Goal: Task Accomplishment & Management: Use online tool/utility

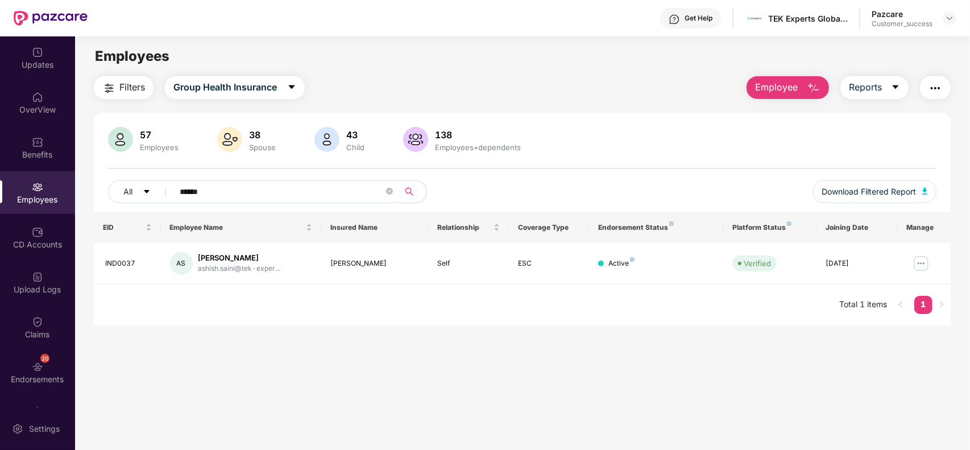
click at [398, 191] on span "******" at bounding box center [282, 191] width 233 height 23
click at [384, 189] on input "******" at bounding box center [282, 191] width 204 height 17
click at [395, 192] on span "******" at bounding box center [282, 191] width 233 height 23
click at [387, 192] on icon "close-circle" at bounding box center [389, 191] width 7 height 7
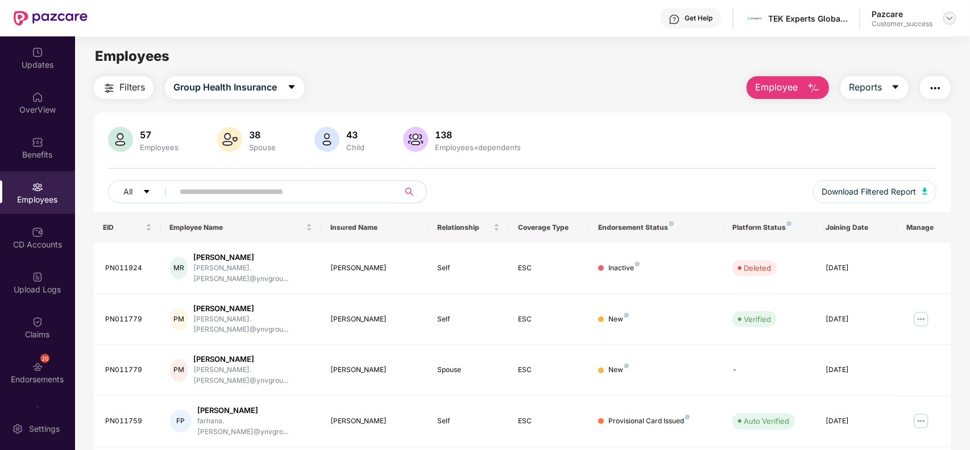
click at [954, 21] on img at bounding box center [949, 18] width 9 height 9
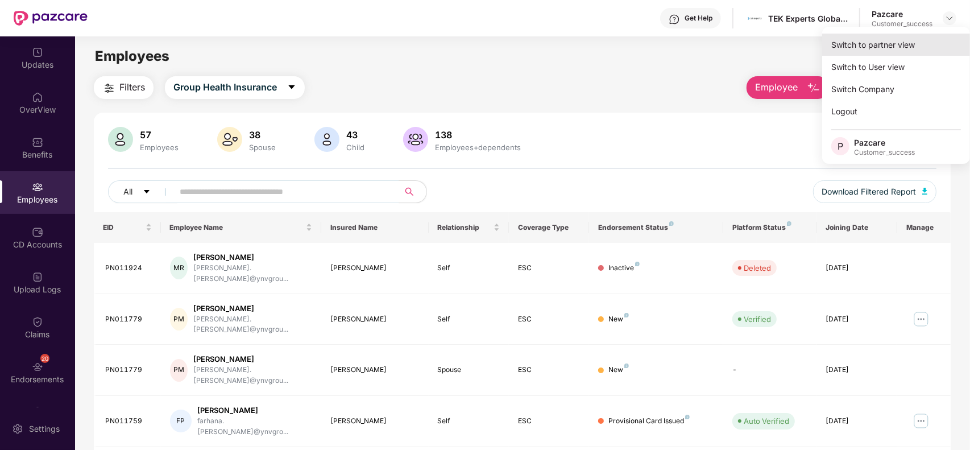
click at [918, 44] on div "Switch to partner view" at bounding box center [896, 45] width 148 height 22
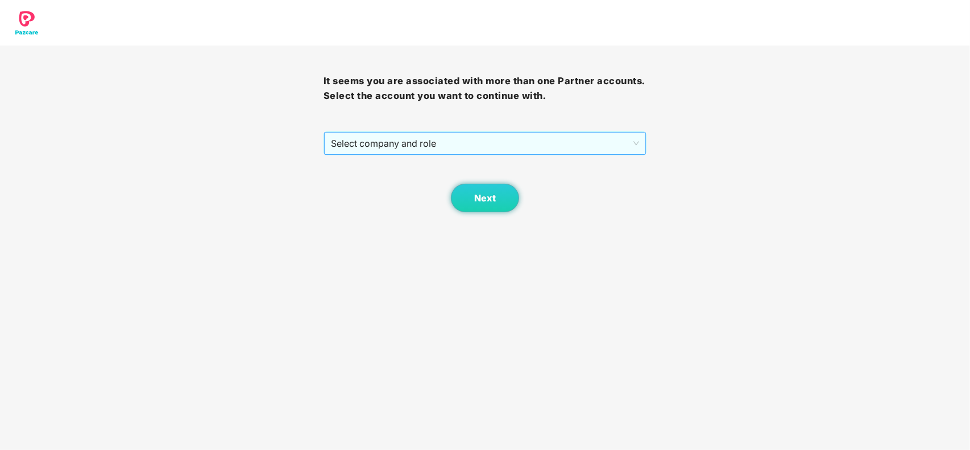
click at [548, 147] on span "Select company and role" at bounding box center [485, 144] width 309 height 22
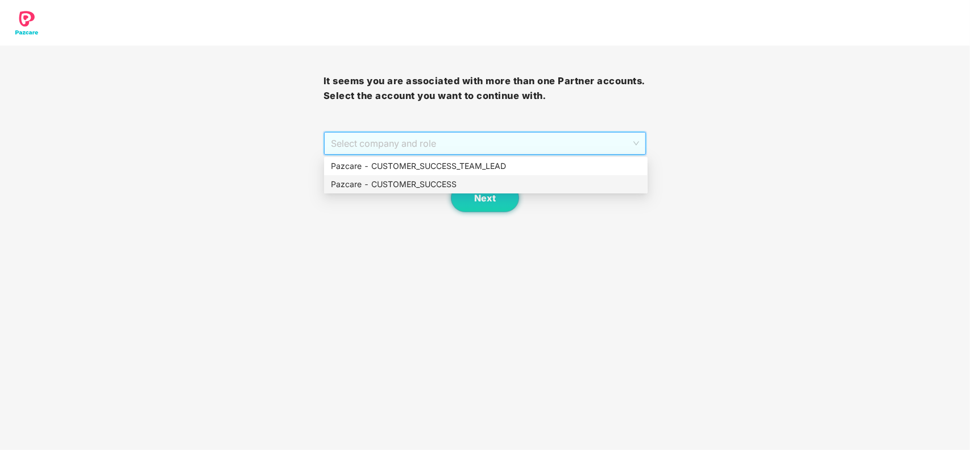
click at [429, 186] on div "Pazcare - CUSTOMER_SUCCESS" at bounding box center [486, 184] width 310 height 13
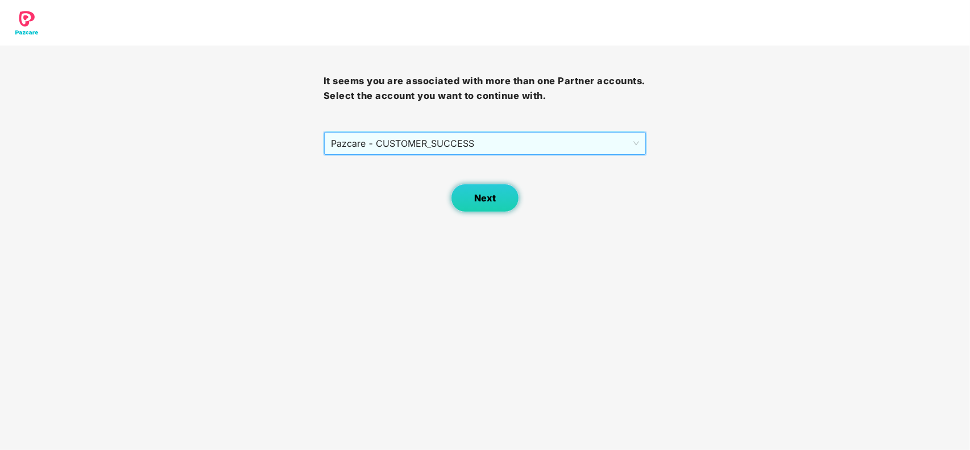
click at [468, 198] on button "Next" at bounding box center [485, 198] width 68 height 28
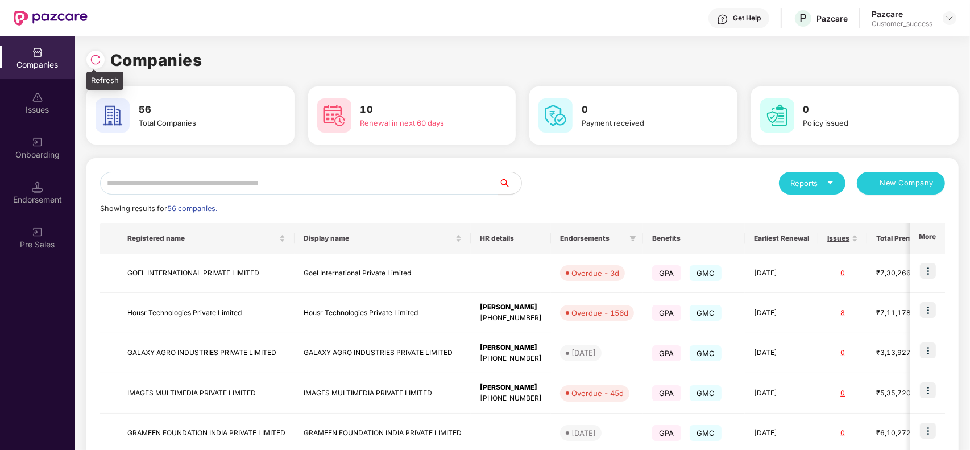
click at [94, 60] on img at bounding box center [95, 59] width 11 height 11
click at [266, 183] on input "text" at bounding box center [299, 183] width 399 height 23
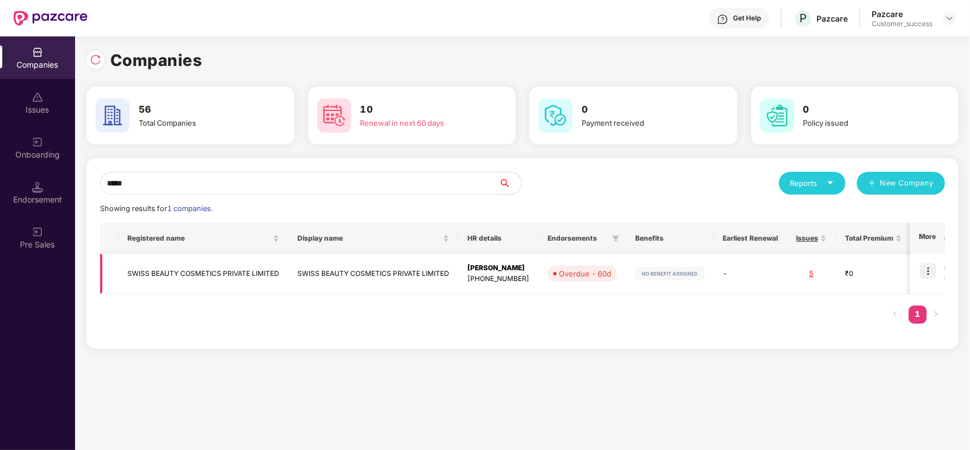
type input "*****"
click at [928, 271] on img at bounding box center [928, 271] width 16 height 16
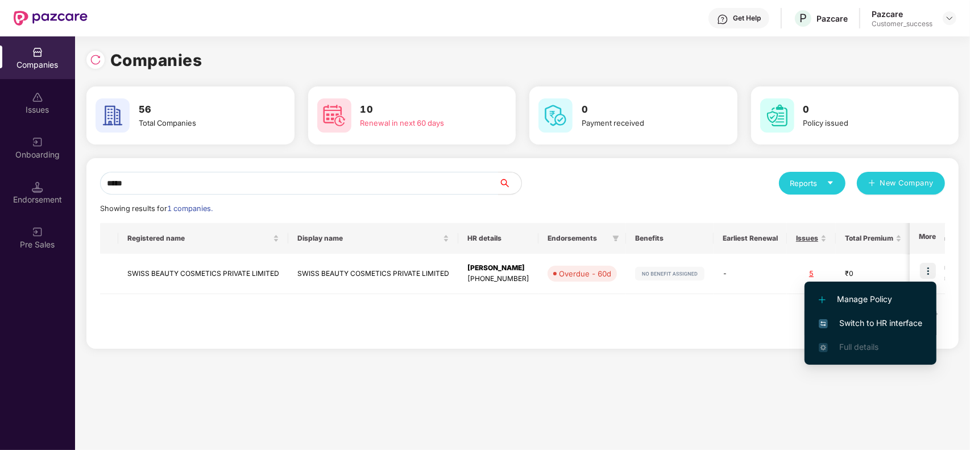
click at [868, 322] on span "Switch to HR interface" at bounding box center [871, 323] width 104 height 13
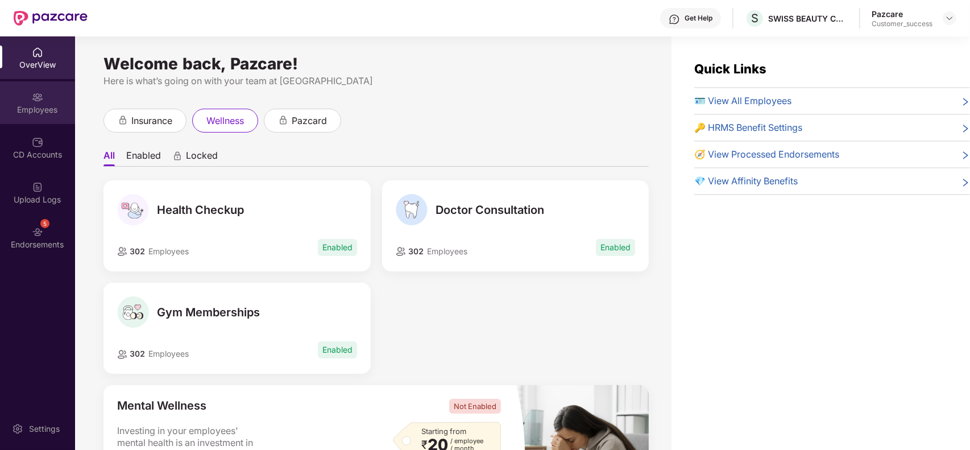
click at [45, 101] on div "Employees" at bounding box center [37, 102] width 75 height 43
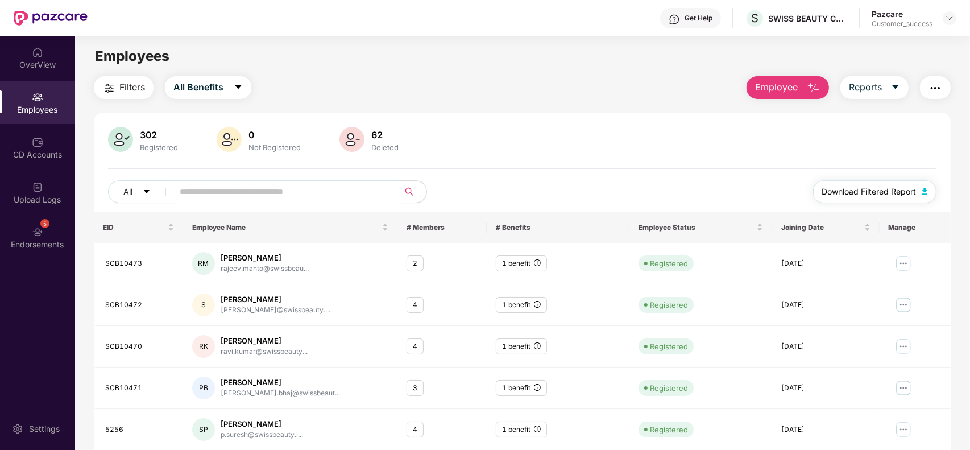
click at [870, 193] on span "Download Filtered Report" at bounding box center [869, 191] width 94 height 13
click at [219, 86] on span "All Benefits" at bounding box center [198, 87] width 50 height 14
click at [223, 118] on span "All Benefits" at bounding box center [213, 119] width 51 height 13
click at [537, 265] on icon "info-circle" at bounding box center [537, 262] width 7 height 7
click at [418, 264] on div "2" at bounding box center [415, 263] width 17 height 16
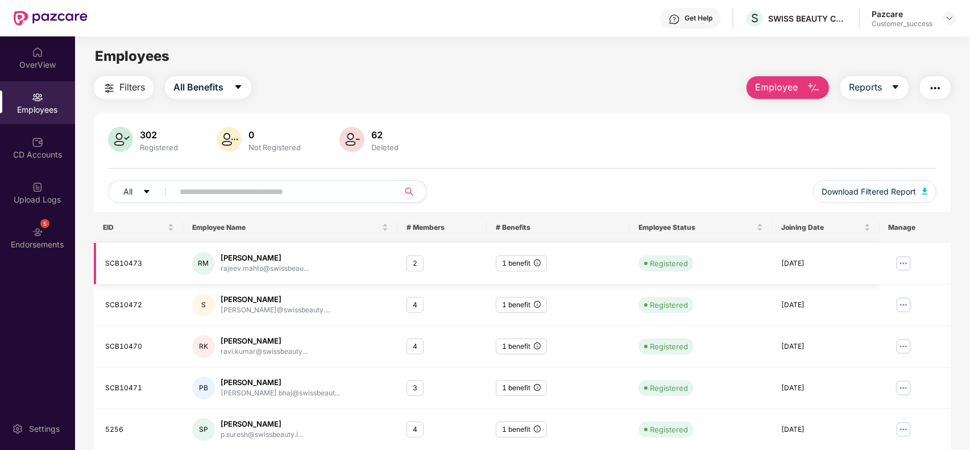
click at [408, 263] on div "2" at bounding box center [415, 263] width 17 height 16
click at [197, 86] on span "All Benefits" at bounding box center [198, 87] width 50 height 14
click at [420, 259] on div "2" at bounding box center [415, 263] width 17 height 16
click at [416, 263] on div "2" at bounding box center [415, 263] width 17 height 16
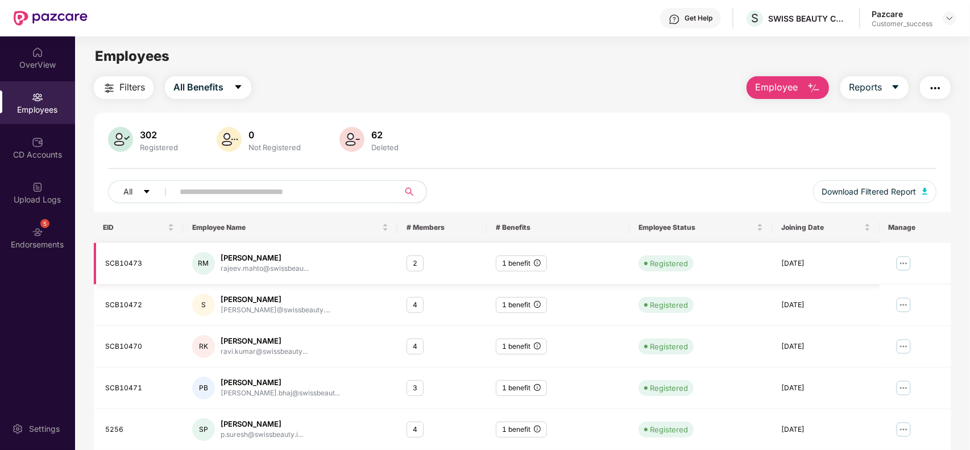
click at [416, 263] on div "2" at bounding box center [415, 263] width 17 height 16
click at [413, 305] on div "4" at bounding box center [415, 305] width 17 height 16
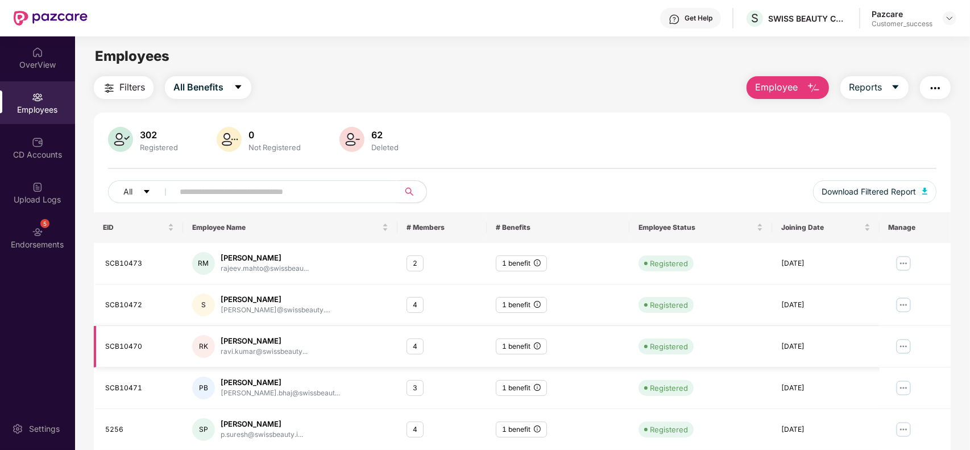
click at [414, 342] on div "4" at bounding box center [415, 346] width 17 height 16
click at [414, 390] on div "3" at bounding box center [415, 388] width 17 height 16
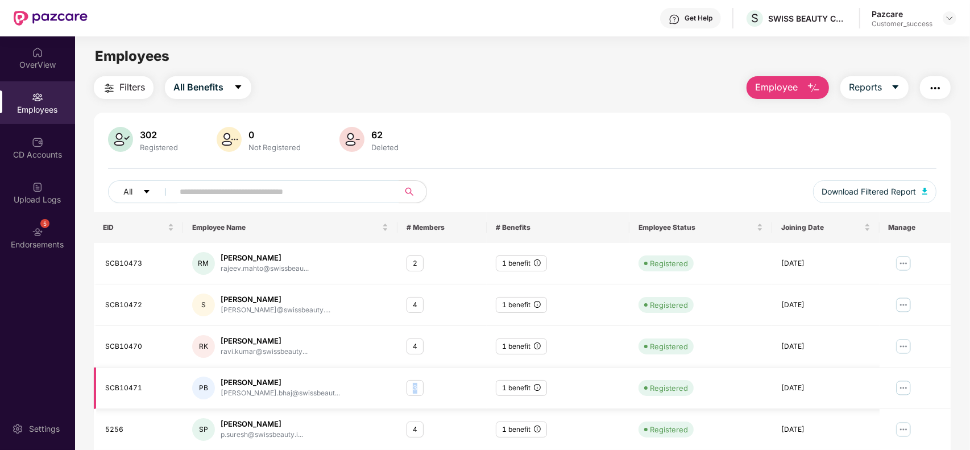
click at [414, 390] on div "3" at bounding box center [415, 388] width 17 height 16
click at [416, 432] on div "4" at bounding box center [415, 429] width 17 height 16
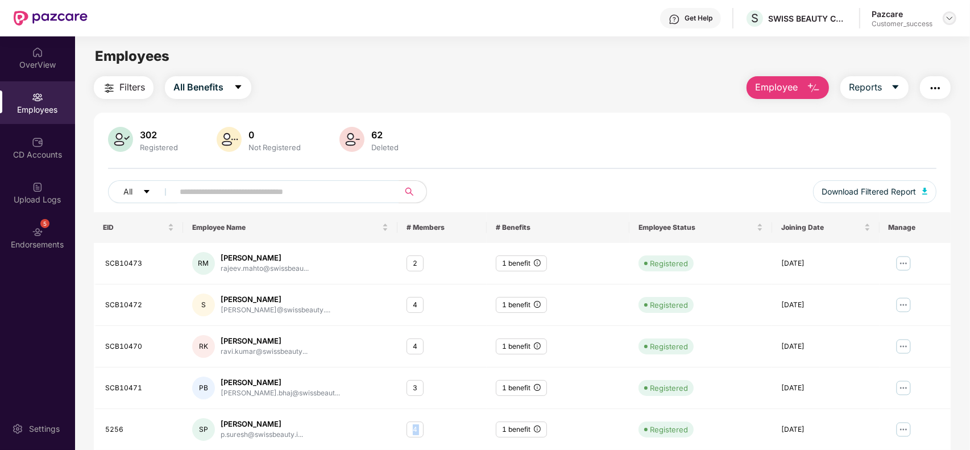
click at [953, 18] on img at bounding box center [949, 18] width 9 height 9
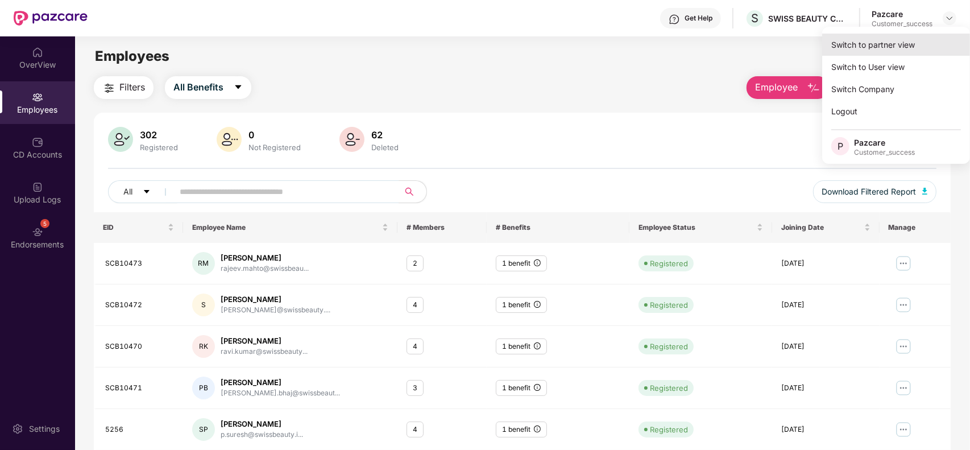
click at [900, 40] on div "Switch to partner view" at bounding box center [896, 45] width 148 height 22
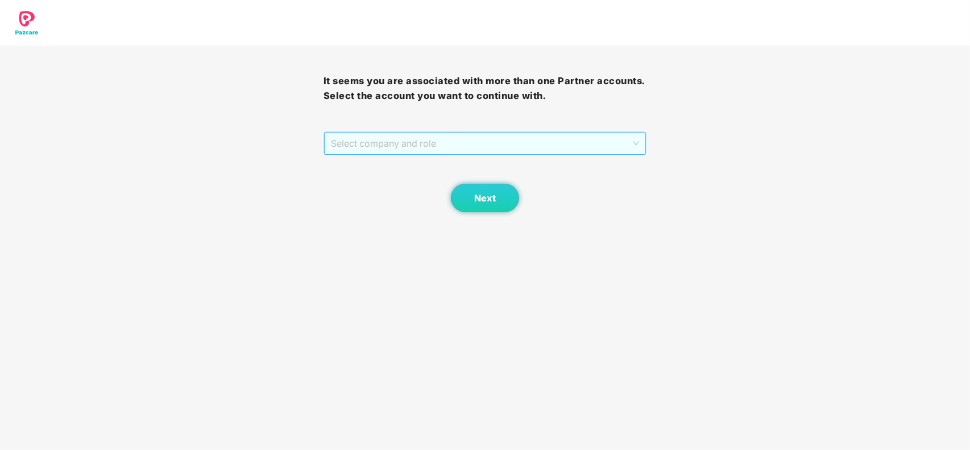
click at [545, 137] on span "Select company and role" at bounding box center [485, 144] width 309 height 22
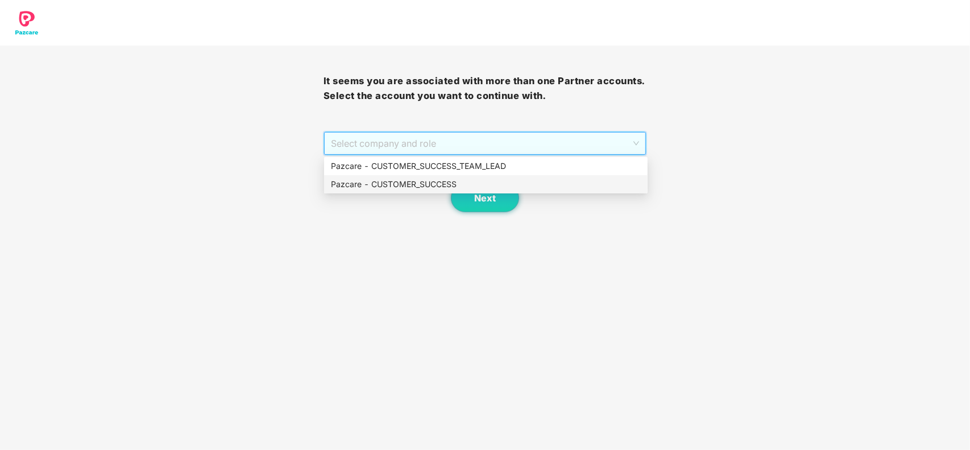
click at [433, 194] on div "Next" at bounding box center [486, 183] width 324 height 57
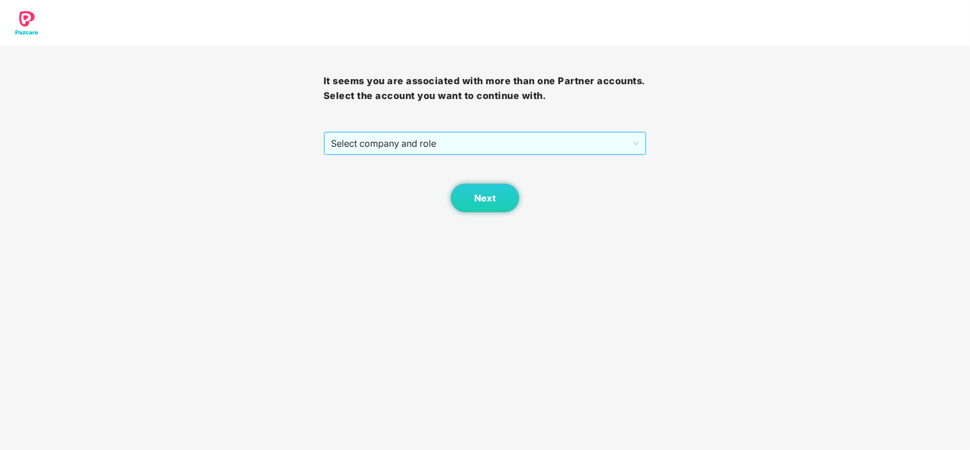
click at [486, 145] on span "Select company and role" at bounding box center [485, 144] width 309 height 22
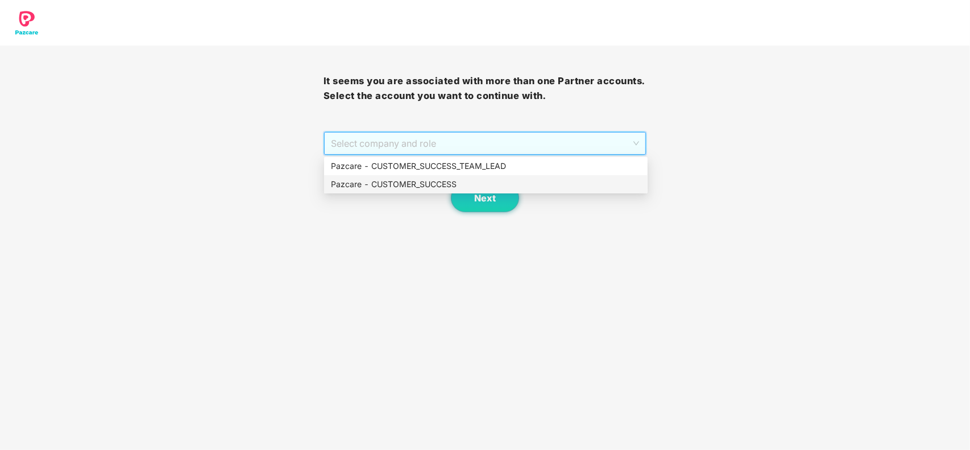
click at [411, 181] on div "Pazcare - CUSTOMER_SUCCESS" at bounding box center [486, 184] width 310 height 13
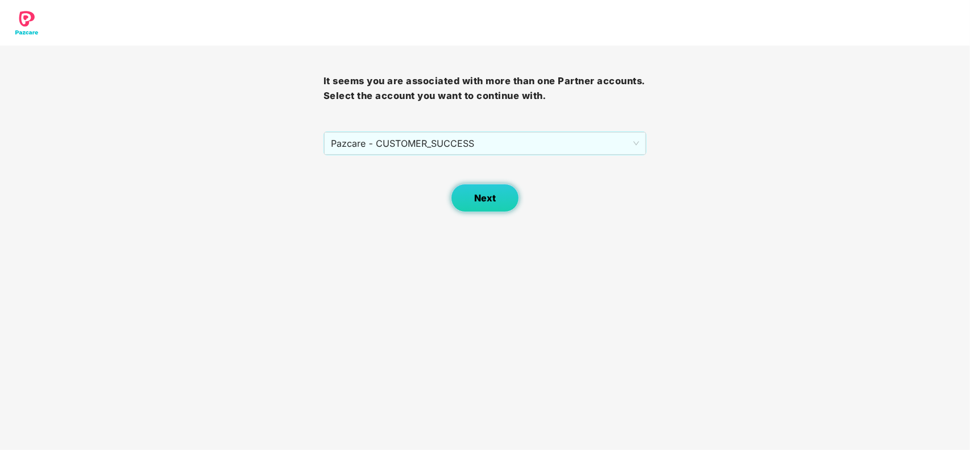
click at [479, 200] on span "Next" at bounding box center [485, 198] width 22 height 11
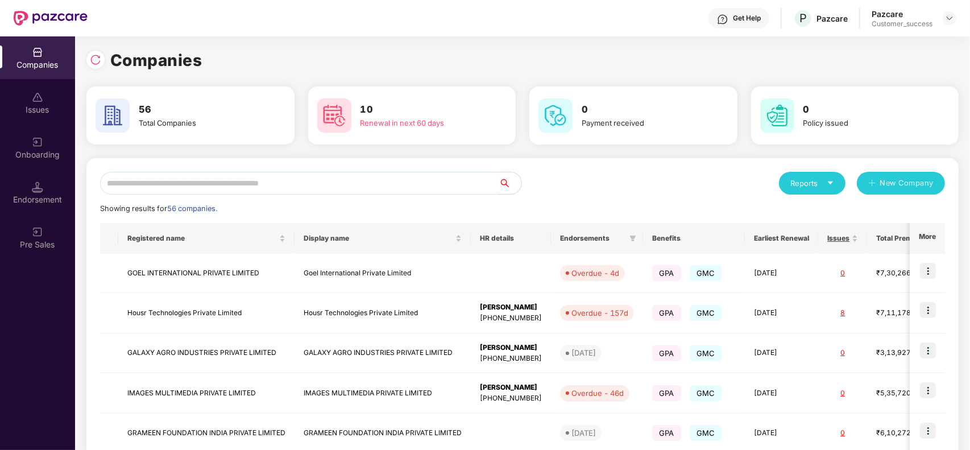
click at [344, 185] on input "text" at bounding box center [299, 183] width 399 height 23
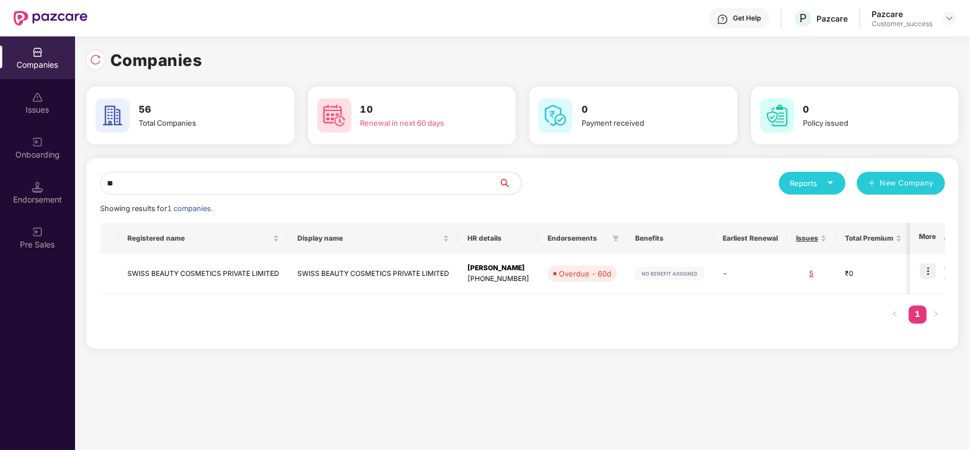
type input "*"
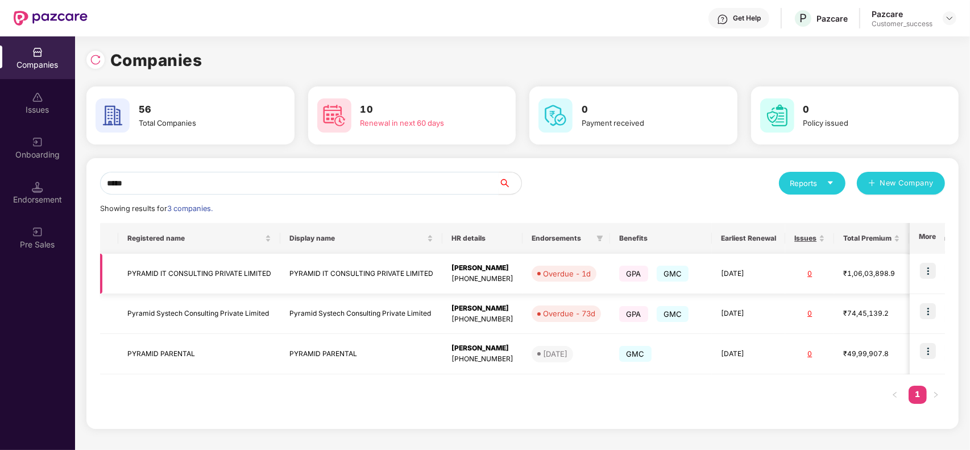
type input "*****"
click at [925, 271] on img at bounding box center [928, 271] width 16 height 16
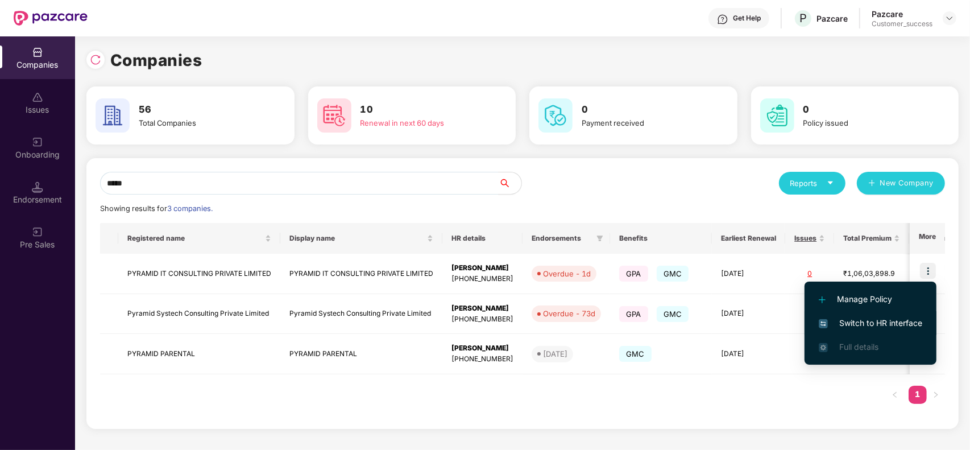
click at [876, 319] on span "Switch to HR interface" at bounding box center [871, 323] width 104 height 13
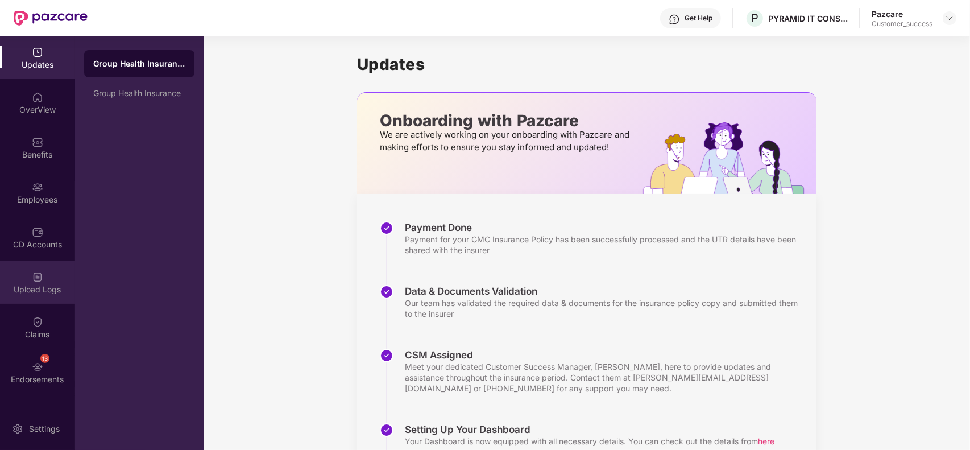
click at [34, 296] on div "Upload Logs" at bounding box center [37, 282] width 75 height 43
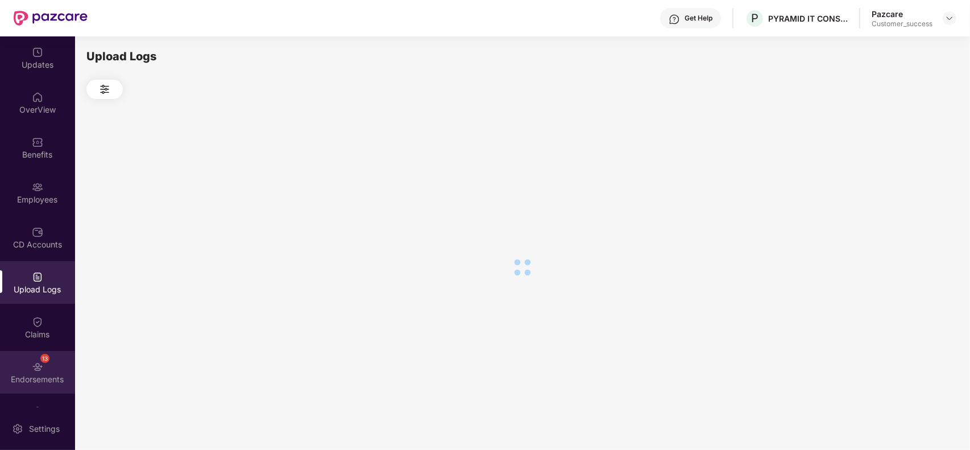
click at [40, 359] on div "13" at bounding box center [44, 358] width 9 height 9
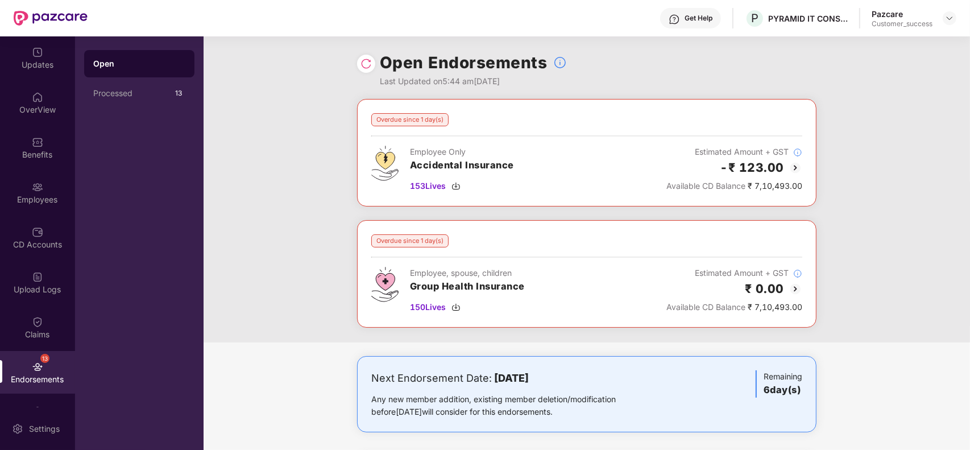
click at [797, 169] on img at bounding box center [796, 168] width 14 height 14
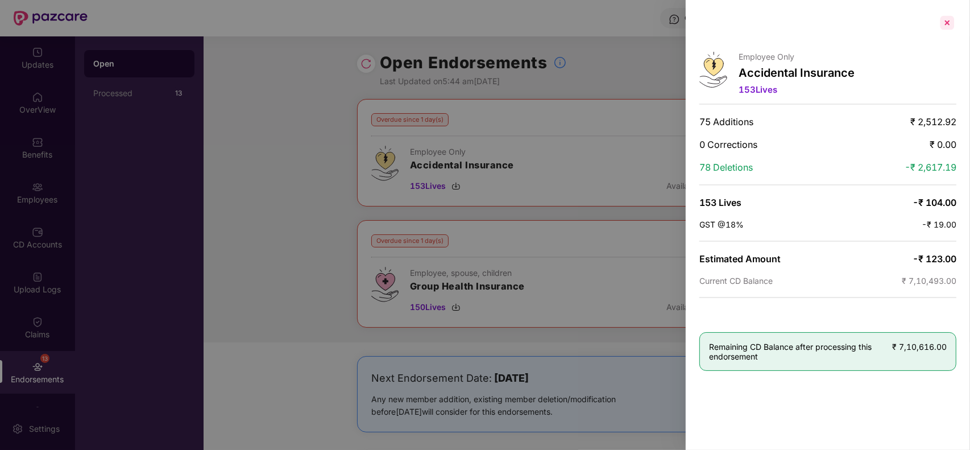
click at [951, 24] on div at bounding box center [947, 23] width 18 height 18
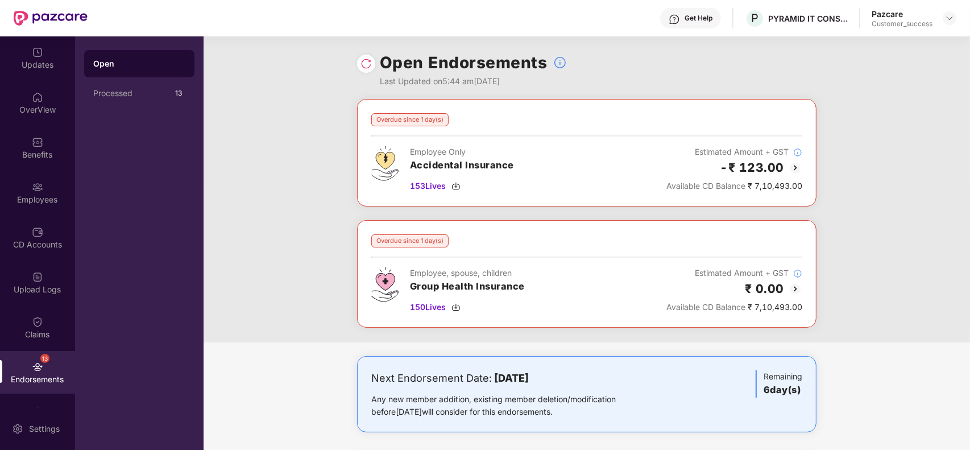
click at [796, 293] on img at bounding box center [796, 289] width 14 height 14
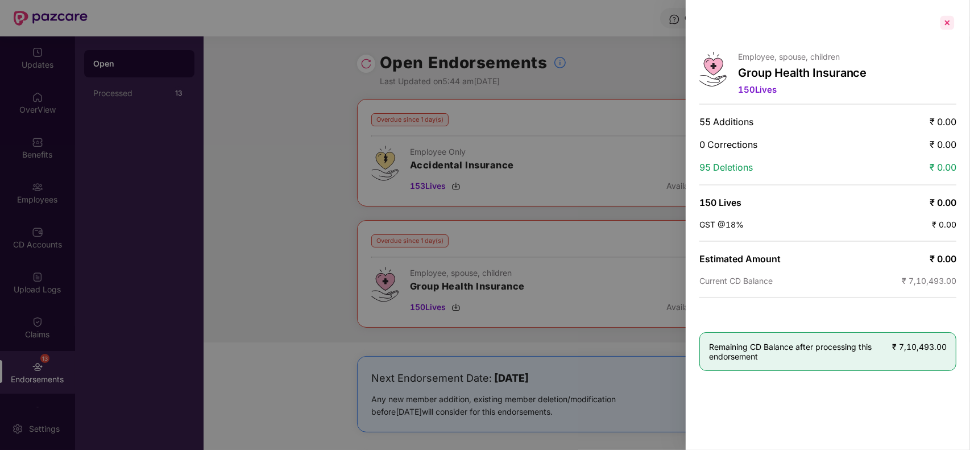
click at [951, 18] on div at bounding box center [947, 23] width 18 height 18
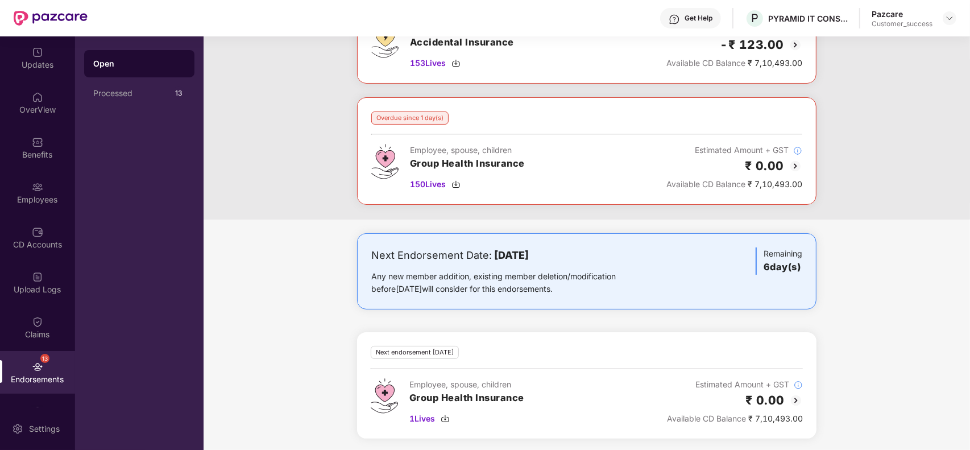
scroll to position [122, 0]
click at [795, 398] on img at bounding box center [796, 401] width 14 height 14
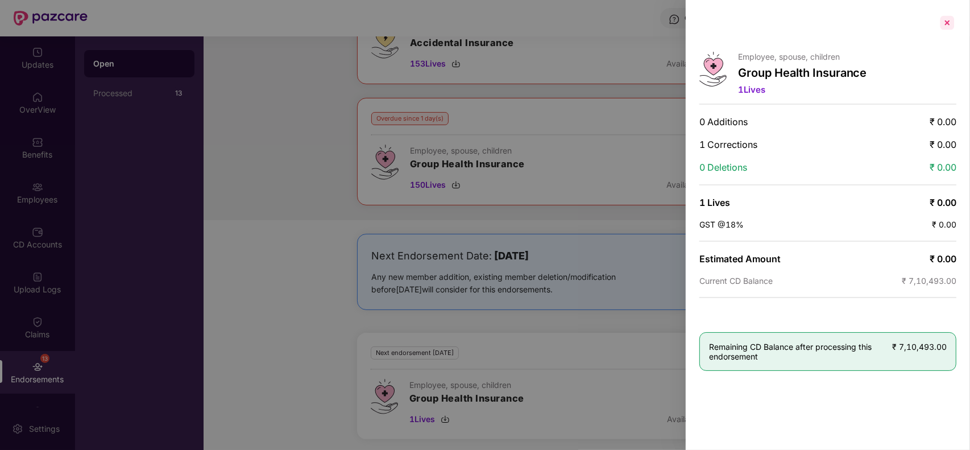
click at [951, 24] on div at bounding box center [947, 23] width 18 height 18
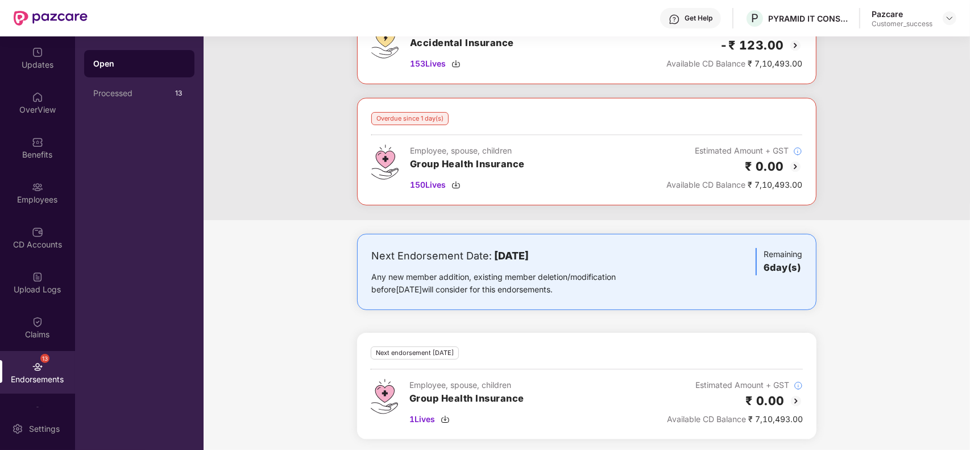
scroll to position [0, 0]
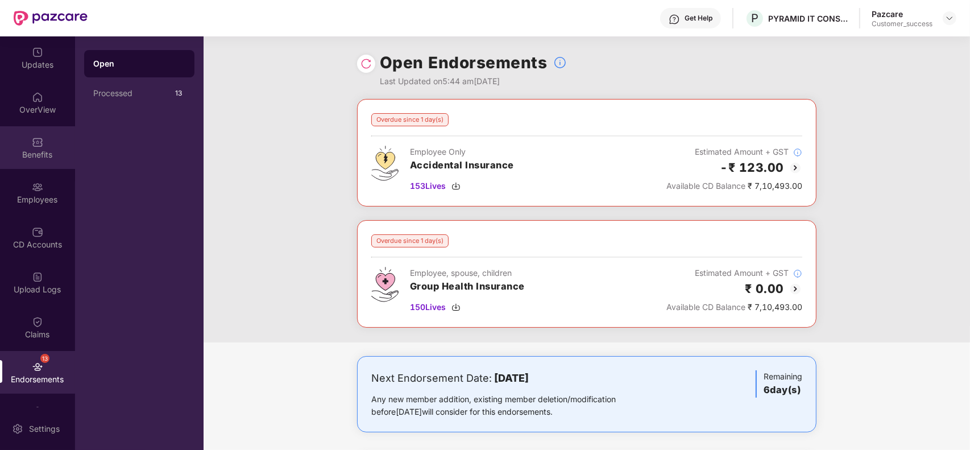
click at [10, 141] on div "Benefits" at bounding box center [37, 147] width 75 height 43
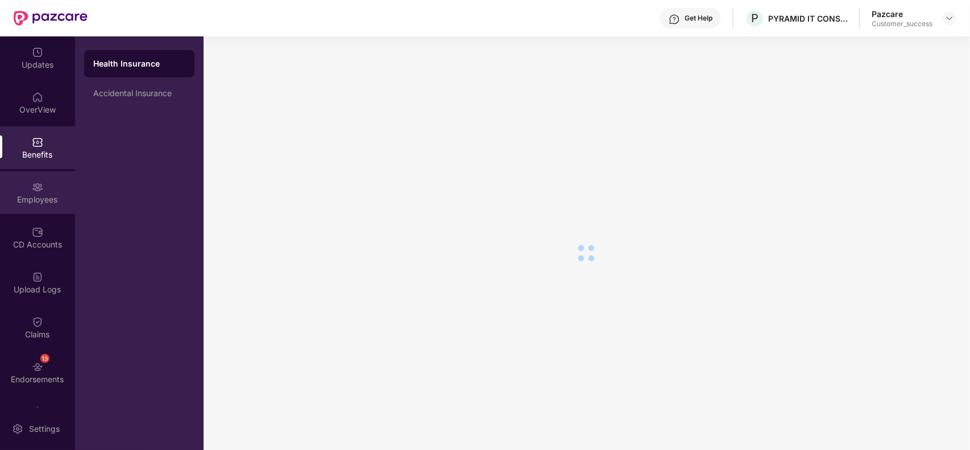
click at [27, 205] on div "Employees" at bounding box center [37, 192] width 75 height 43
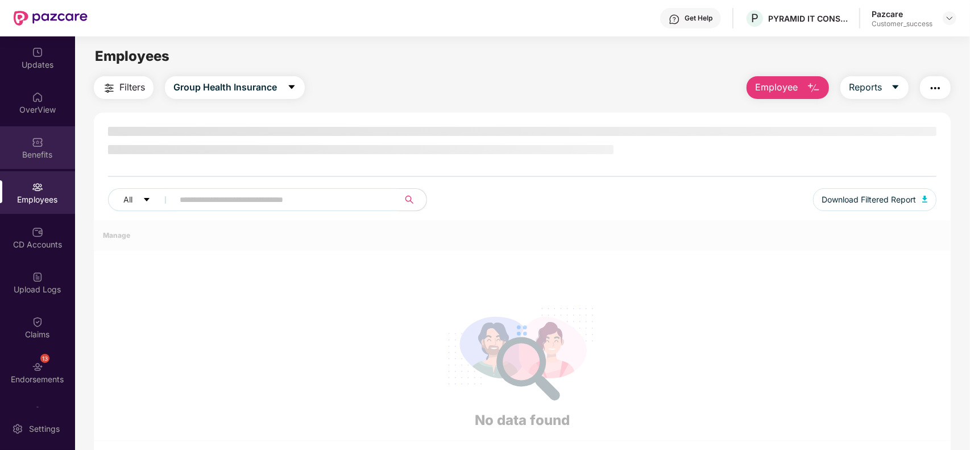
click at [40, 163] on div "Benefits" at bounding box center [37, 147] width 75 height 43
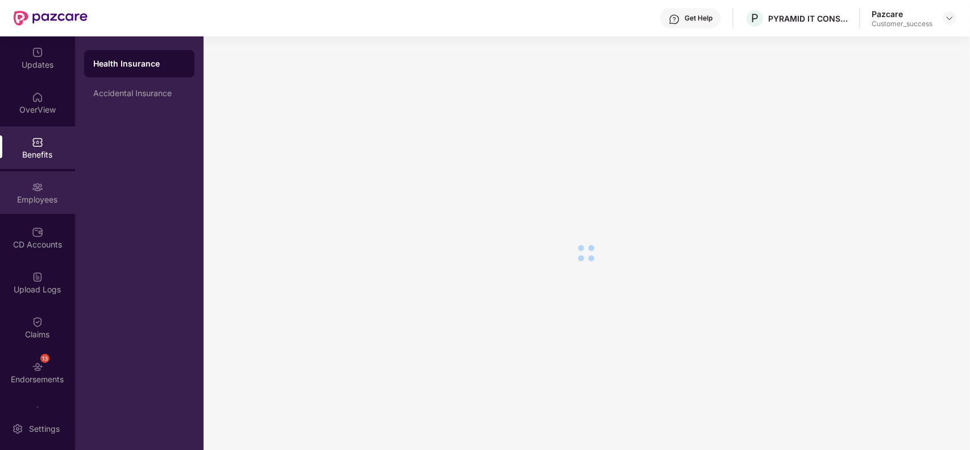
click at [40, 195] on div "Employees" at bounding box center [37, 199] width 75 height 11
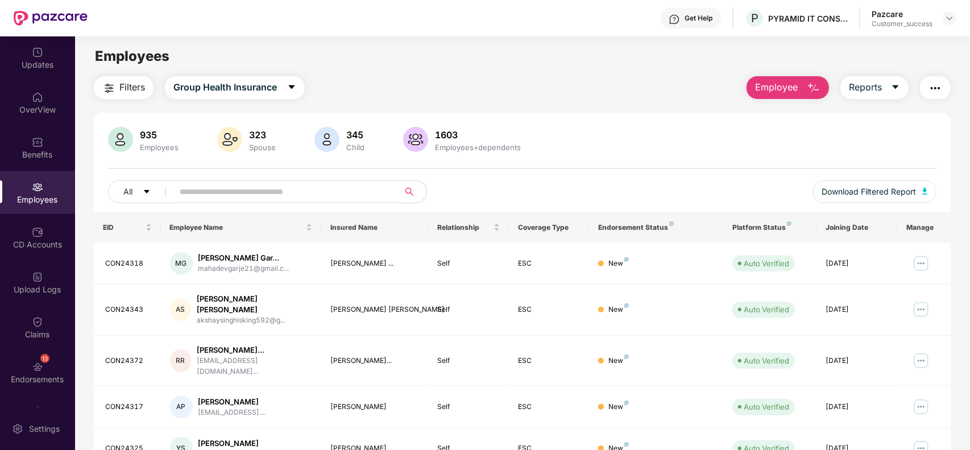
paste input "********"
click at [238, 191] on input "********" at bounding box center [282, 191] width 204 height 17
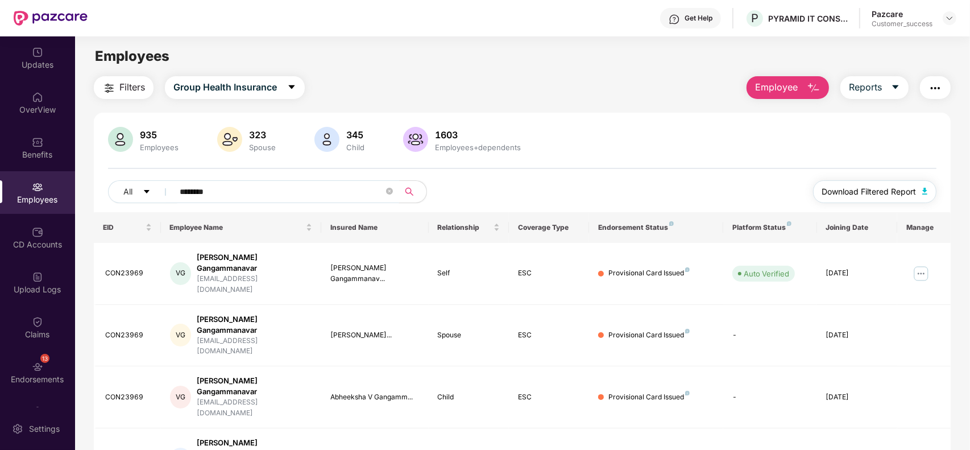
type input "********"
click at [886, 192] on span "Download Filtered Report" at bounding box center [869, 191] width 94 height 13
click at [930, 92] on img "button" at bounding box center [936, 88] width 14 height 14
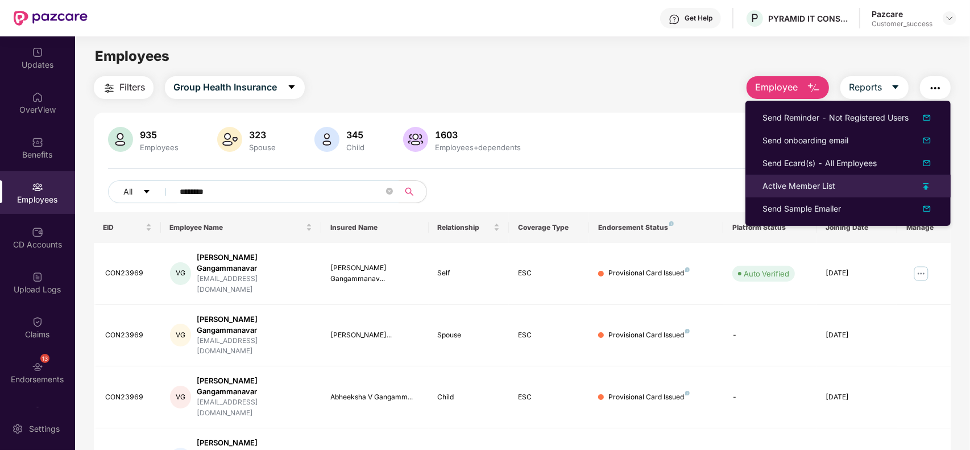
click at [896, 189] on div "Active Member List" at bounding box center [848, 186] width 171 height 13
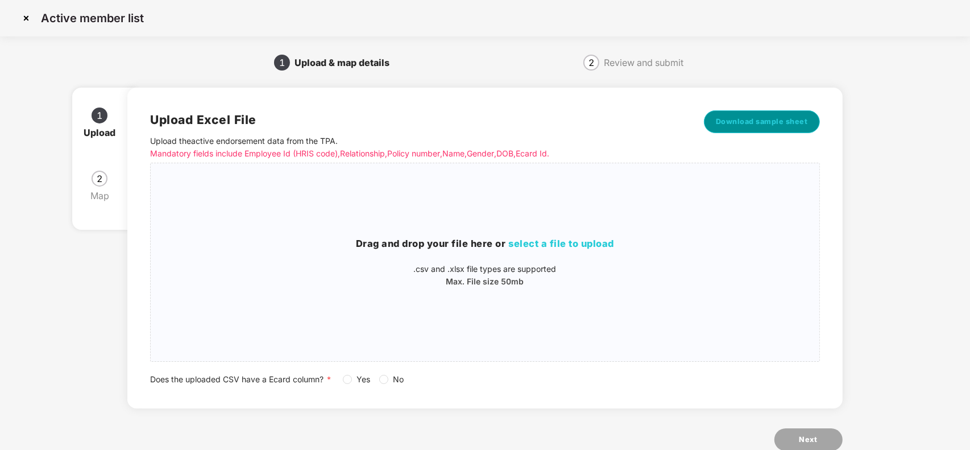
click at [743, 111] on button "Download sample sheet" at bounding box center [762, 121] width 116 height 23
click at [20, 23] on img at bounding box center [26, 18] width 18 height 18
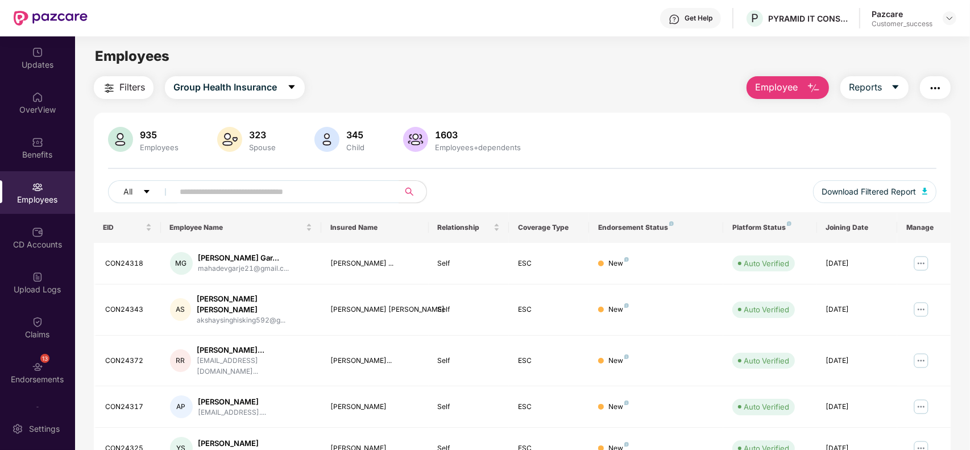
click at [119, 84] on span "Filters" at bounding box center [132, 87] width 26 height 14
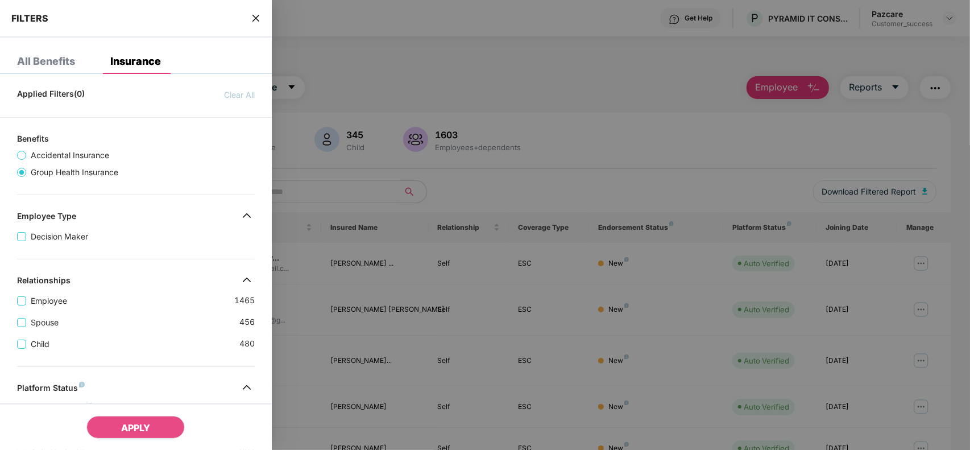
scroll to position [239, 0]
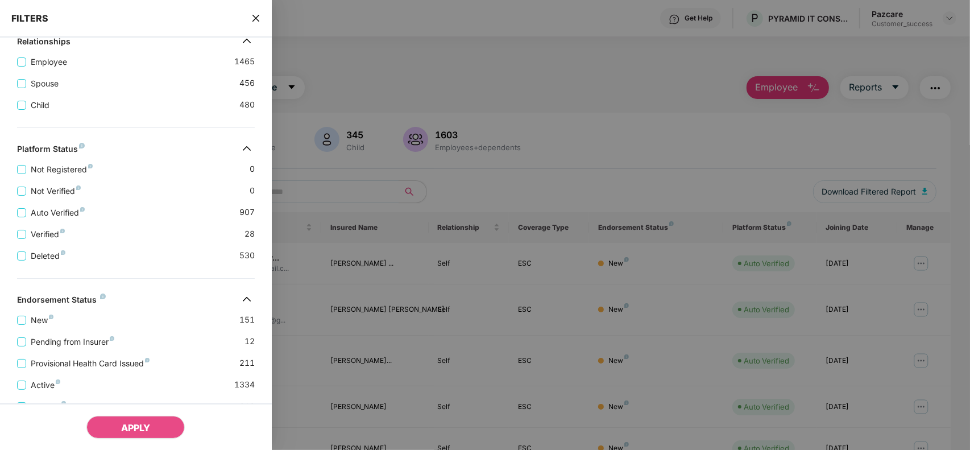
click at [74, 363] on div "Provisional Health Card Issued 211" at bounding box center [136, 359] width 238 height 22
click at [101, 369] on span "Provisional Health Card Issued" at bounding box center [90, 363] width 128 height 13
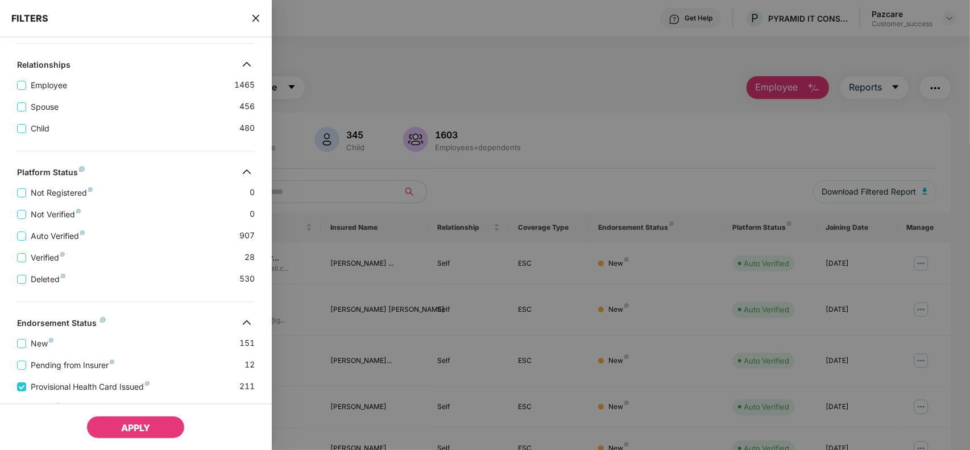
click at [114, 421] on button "APPLY" at bounding box center [135, 427] width 98 height 23
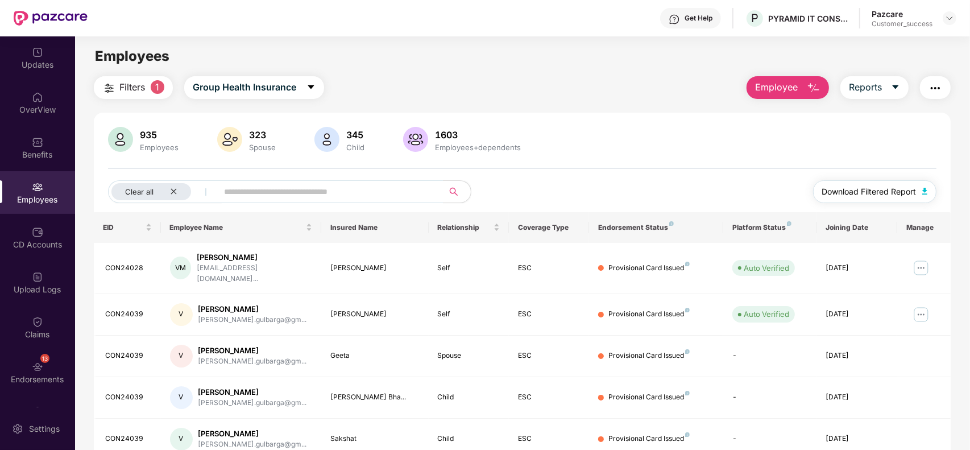
click at [891, 192] on span "Download Filtered Report" at bounding box center [869, 191] width 94 height 13
click at [38, 138] on img at bounding box center [37, 141] width 11 height 11
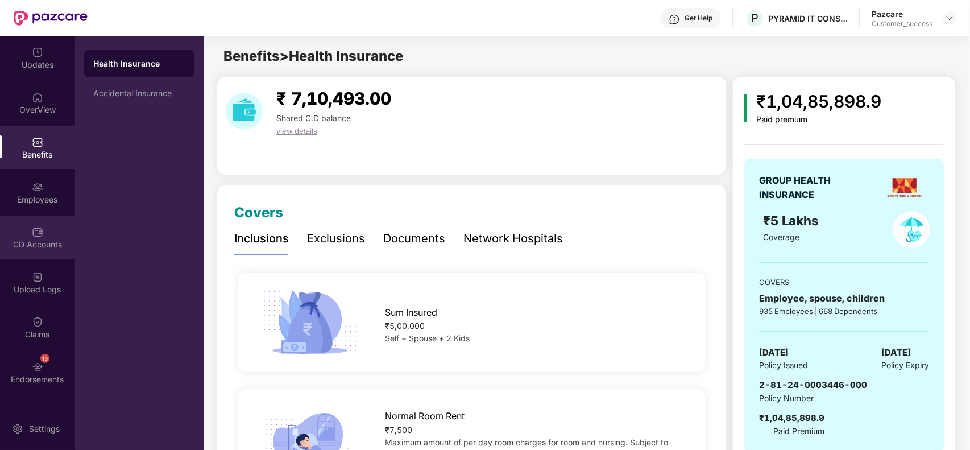
click at [12, 216] on div "CD Accounts" at bounding box center [37, 237] width 75 height 43
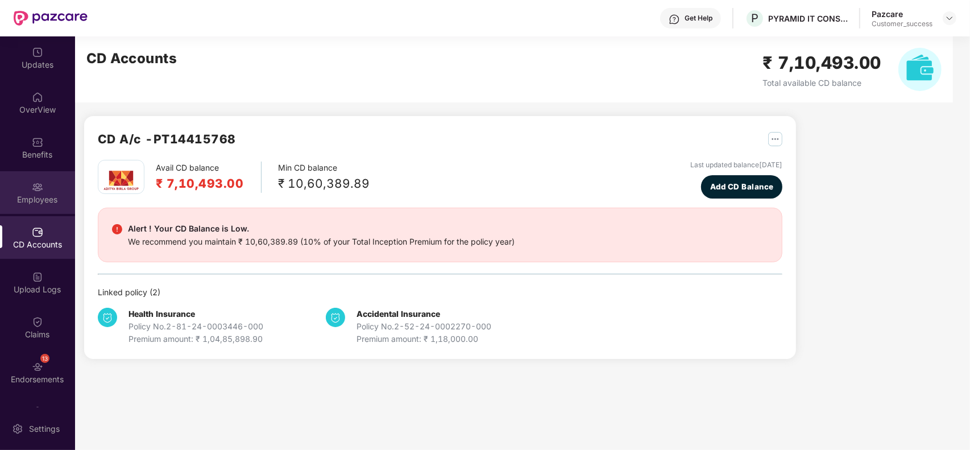
click at [29, 194] on div "Employees" at bounding box center [37, 199] width 75 height 11
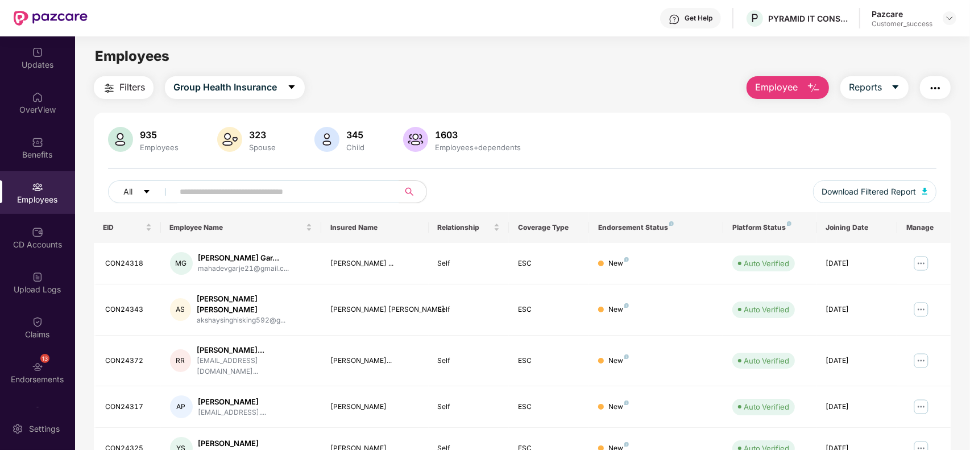
click at [942, 87] on button "button" at bounding box center [935, 87] width 31 height 23
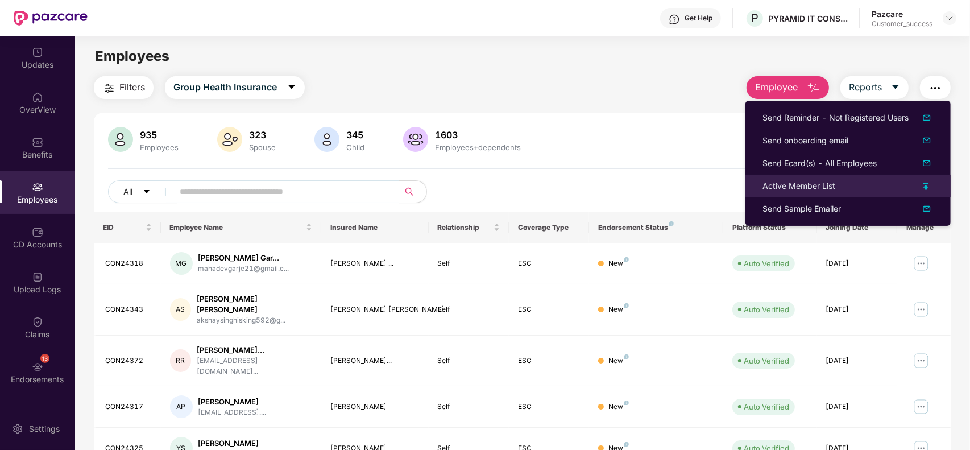
click at [928, 184] on img at bounding box center [927, 186] width 6 height 7
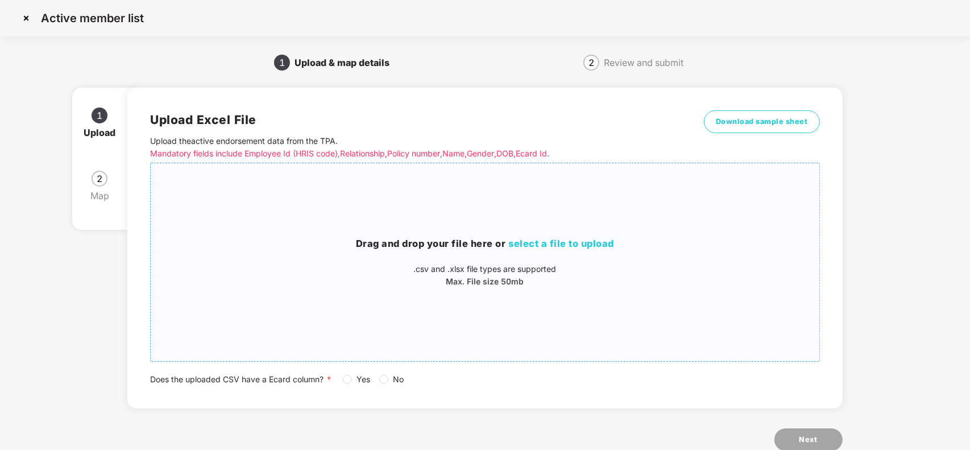
click at [603, 252] on div "Drag and drop your file here or select a file to upload .csv and .xlsx file typ…" at bounding box center [485, 262] width 668 height 51
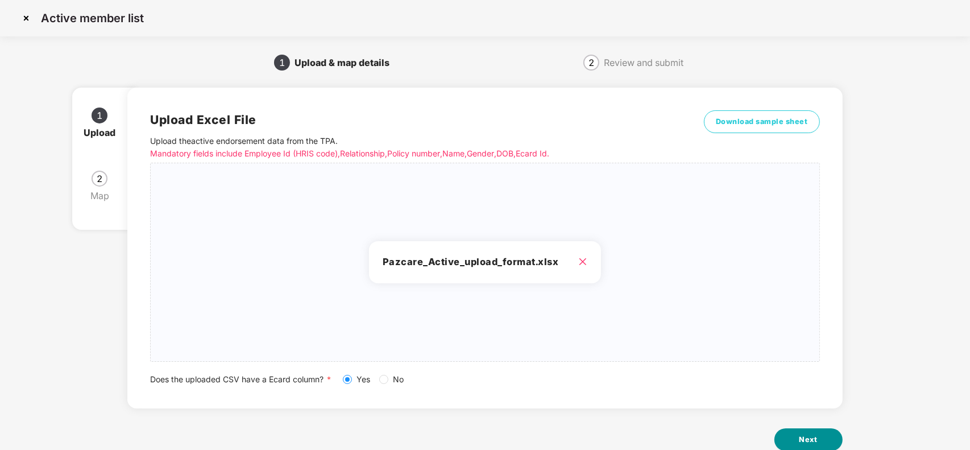
click at [819, 436] on button "Next" at bounding box center [809, 439] width 68 height 23
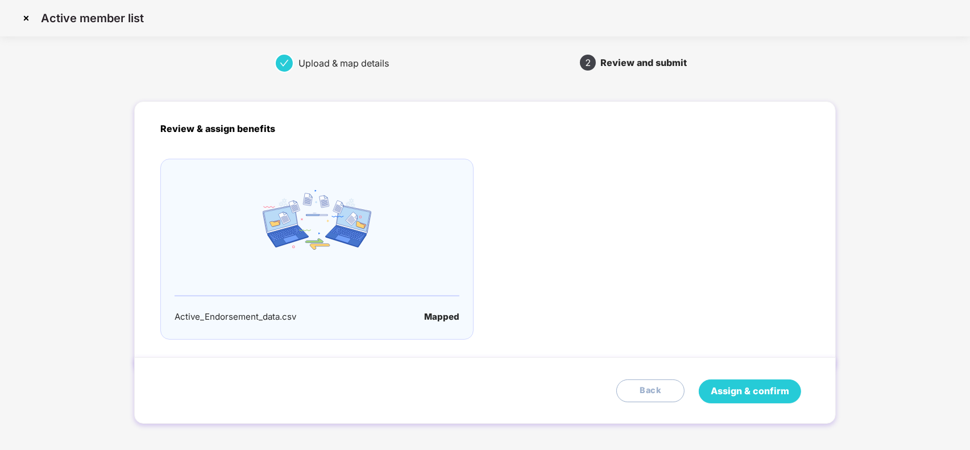
click at [734, 388] on span "Assign & confirm" at bounding box center [750, 391] width 78 height 14
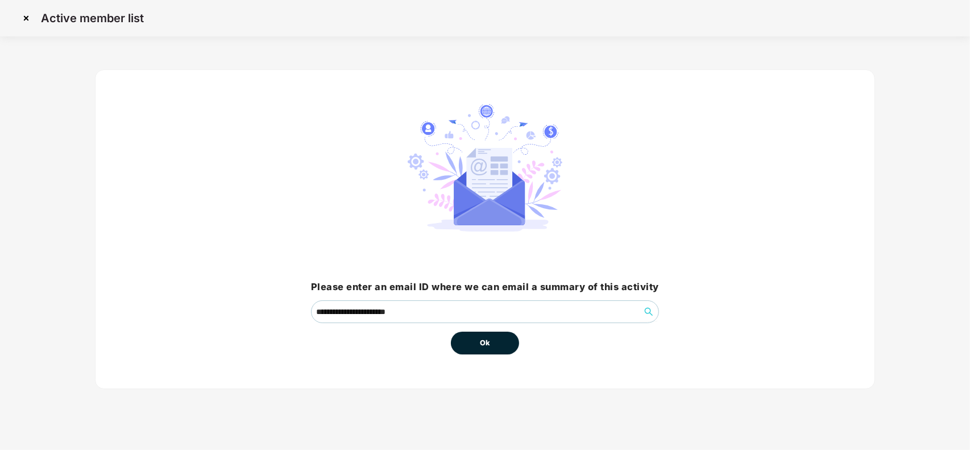
click at [498, 342] on button "Ok" at bounding box center [485, 343] width 68 height 23
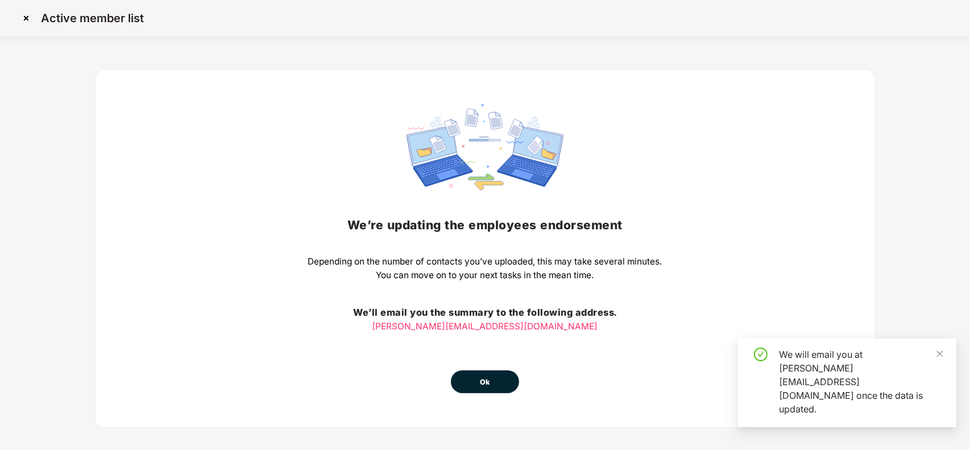
click at [492, 385] on button "Ok" at bounding box center [485, 381] width 68 height 23
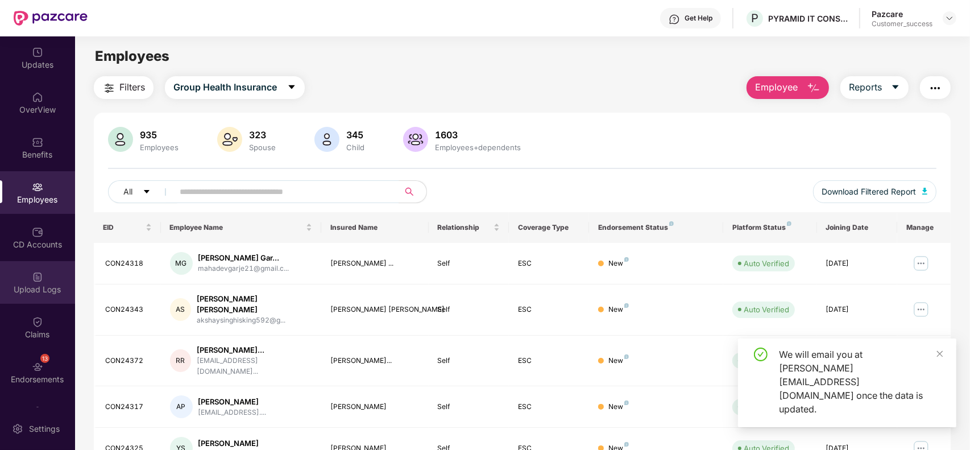
click at [38, 288] on div "Upload Logs" at bounding box center [37, 289] width 75 height 11
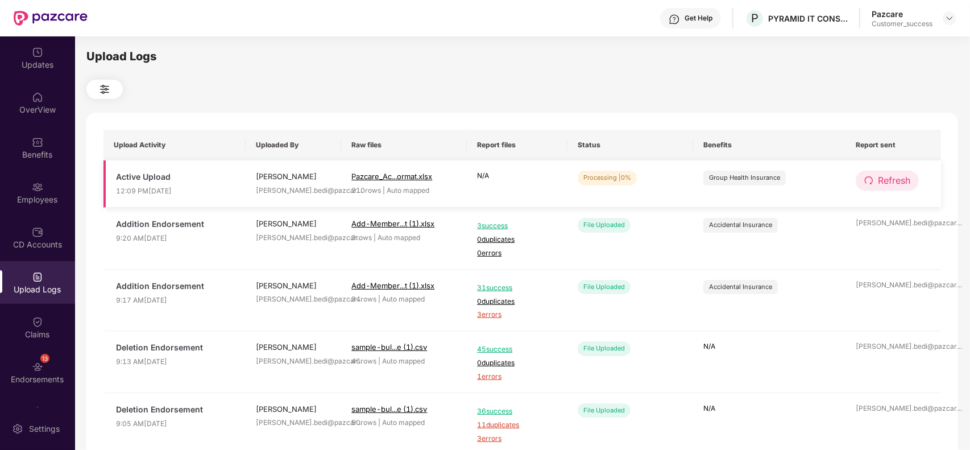
click at [912, 178] on button "Refresh" at bounding box center [887, 181] width 63 height 20
click at [912, 178] on button "Refresh" at bounding box center [888, 181] width 64 height 20
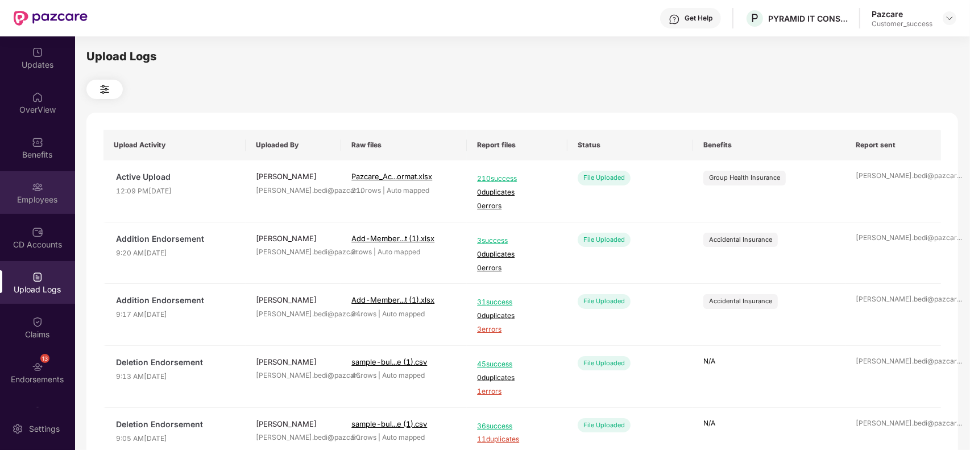
click at [33, 189] on img at bounding box center [37, 186] width 11 height 11
